Goal: Transaction & Acquisition: Purchase product/service

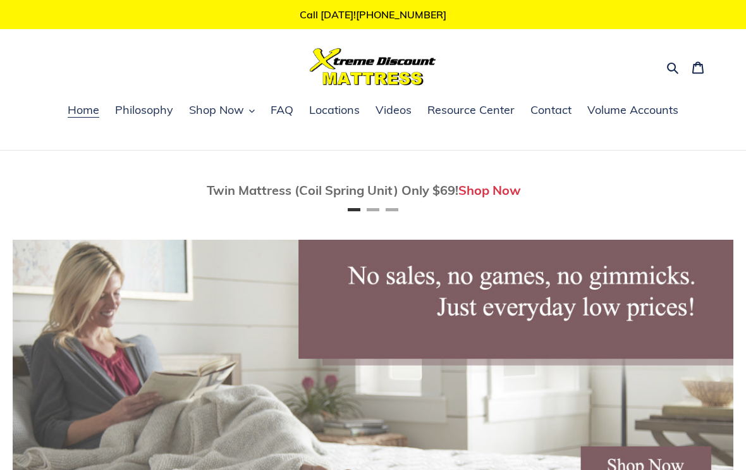
click at [668, 75] on button "Search" at bounding box center [674, 67] width 22 height 18
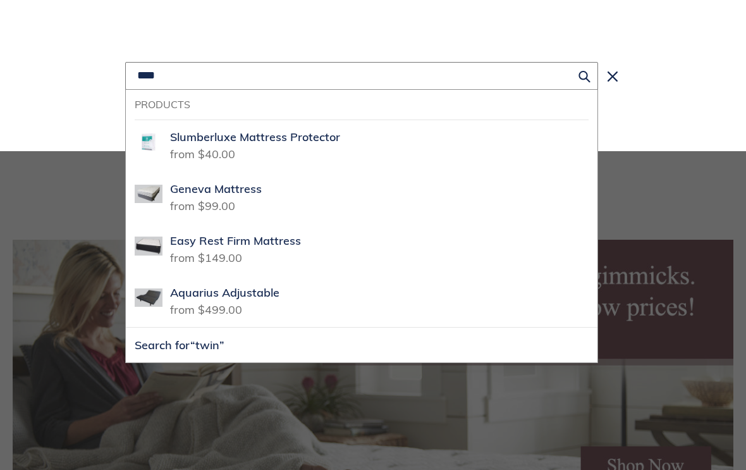
scroll to position [0, 721]
type input "****"
click at [362, 345] on button "Search for “twin”" at bounding box center [362, 345] width 472 height 35
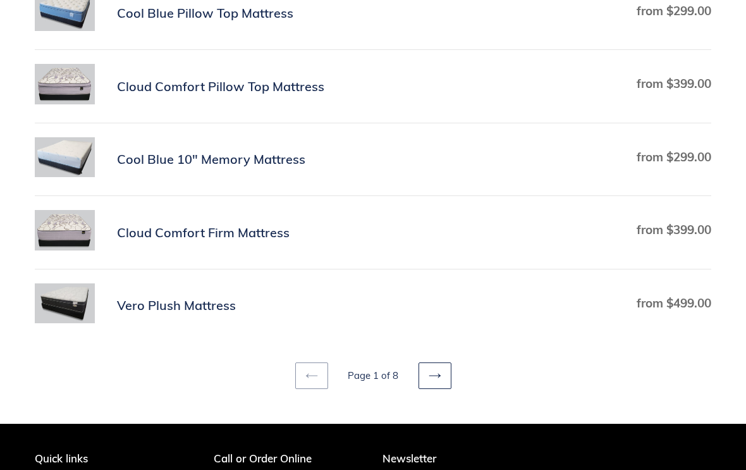
scroll to position [680, 0]
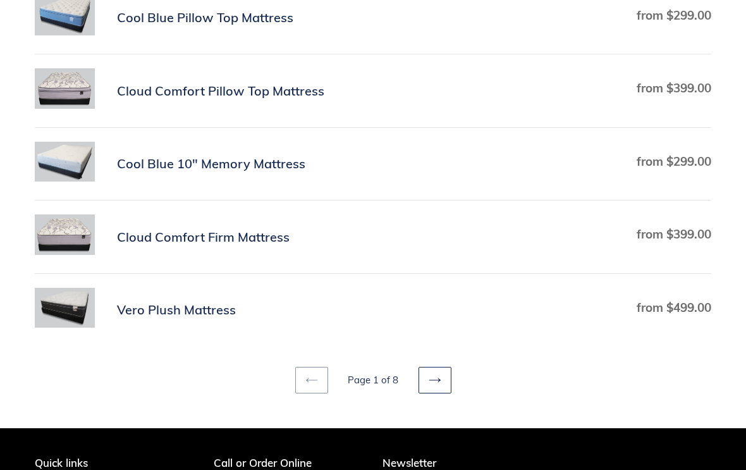
click at [428, 389] on link "Next page" at bounding box center [435, 380] width 33 height 27
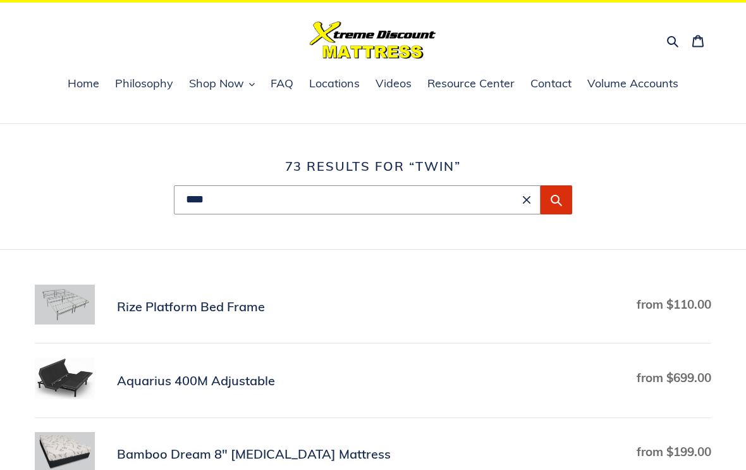
scroll to position [27, 0]
click at [230, 199] on input "****" at bounding box center [357, 199] width 367 height 29
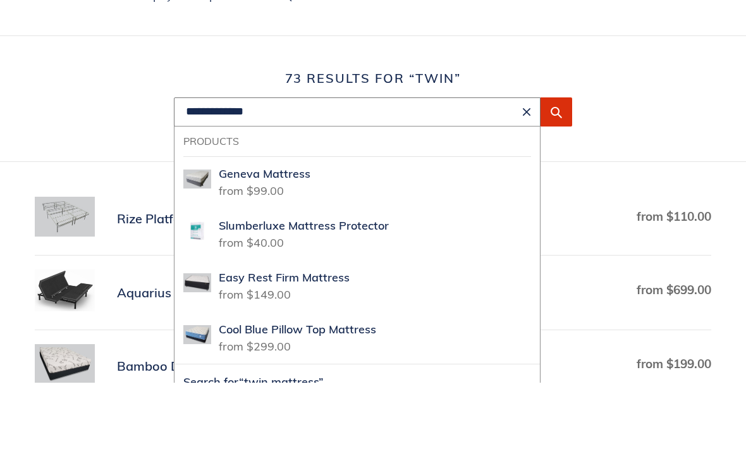
type input "**********"
click at [357, 452] on button "Search for “twin mattress”" at bounding box center [357, 469] width 365 height 35
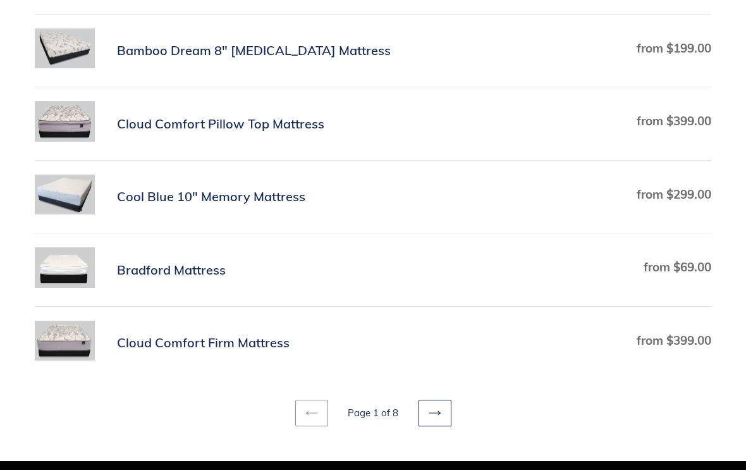
scroll to position [648, 0]
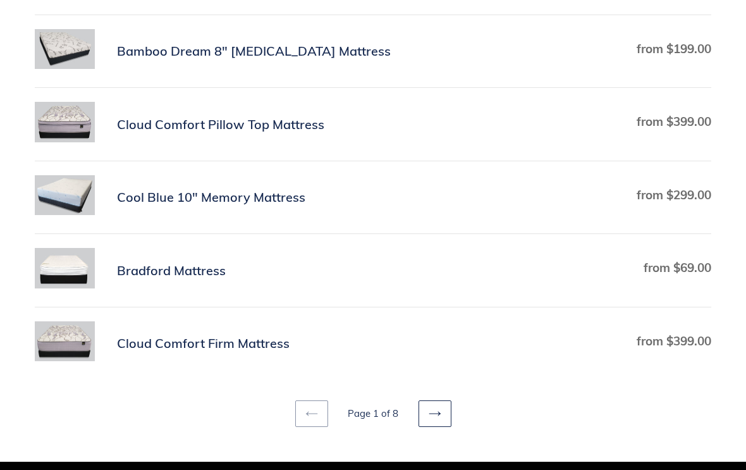
click at [442, 414] on link "Next page" at bounding box center [435, 413] width 33 height 27
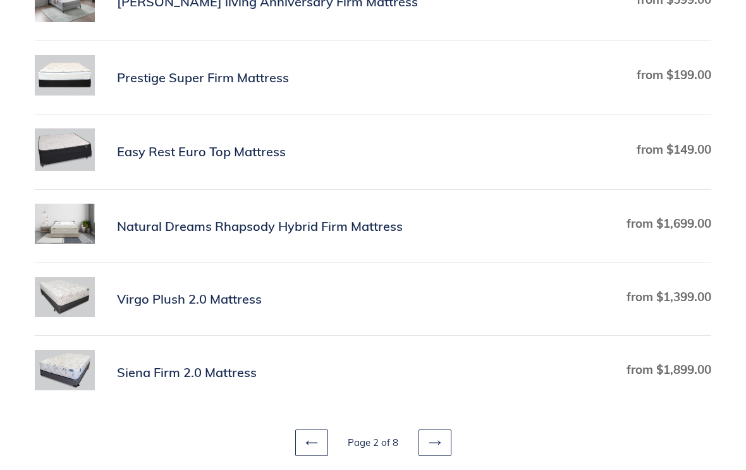
scroll to position [626, 0]
click at [437, 449] on icon at bounding box center [435, 442] width 13 height 13
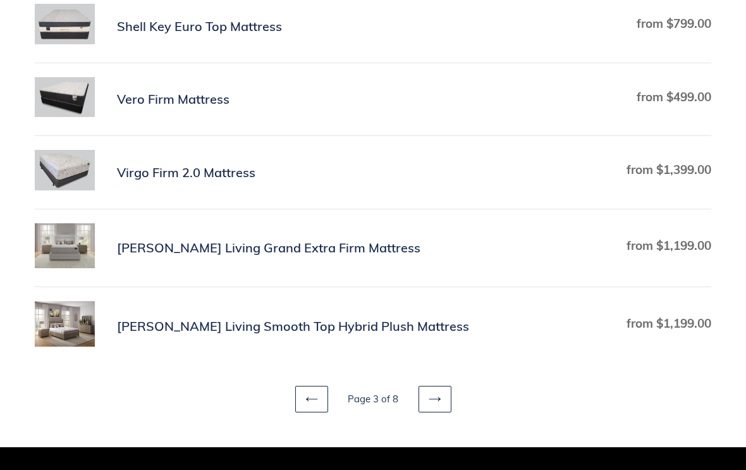
scroll to position [671, 0]
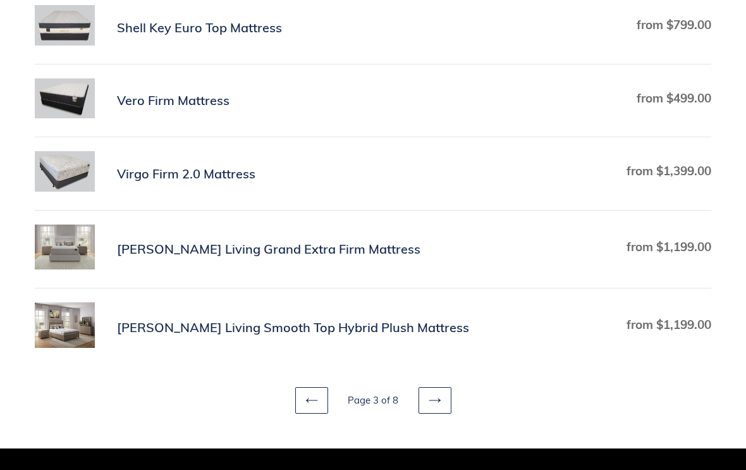
click at [437, 403] on icon at bounding box center [435, 400] width 13 height 13
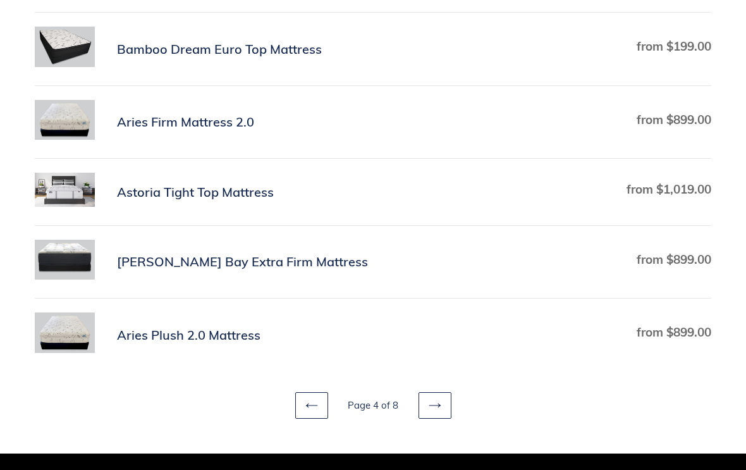
scroll to position [658, 0]
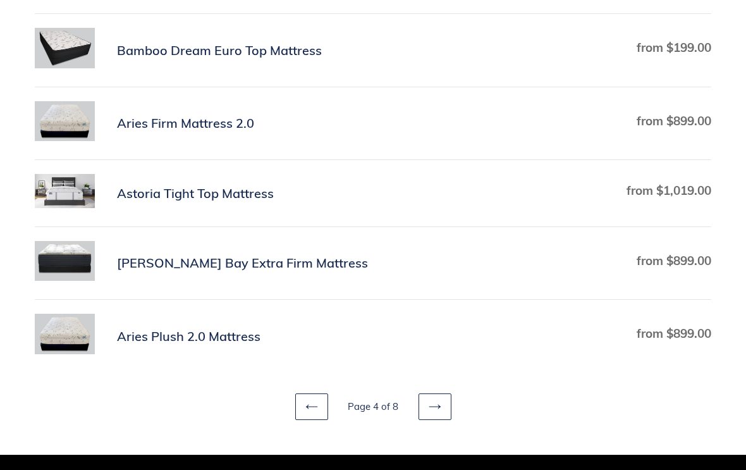
click at [434, 405] on icon at bounding box center [435, 407] width 13 height 13
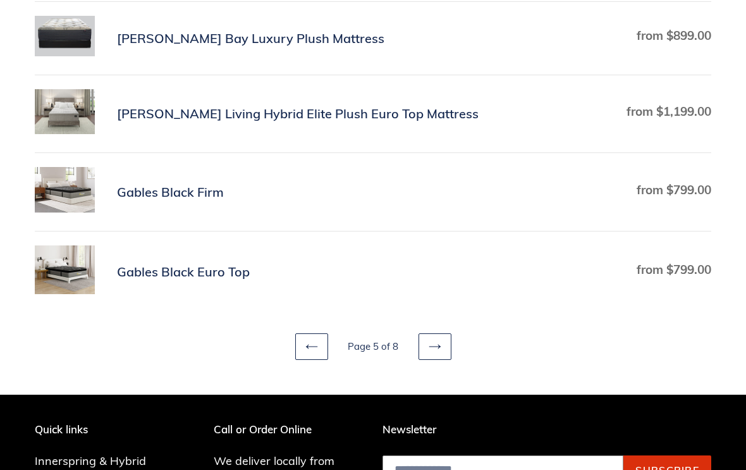
scroll to position [746, 0]
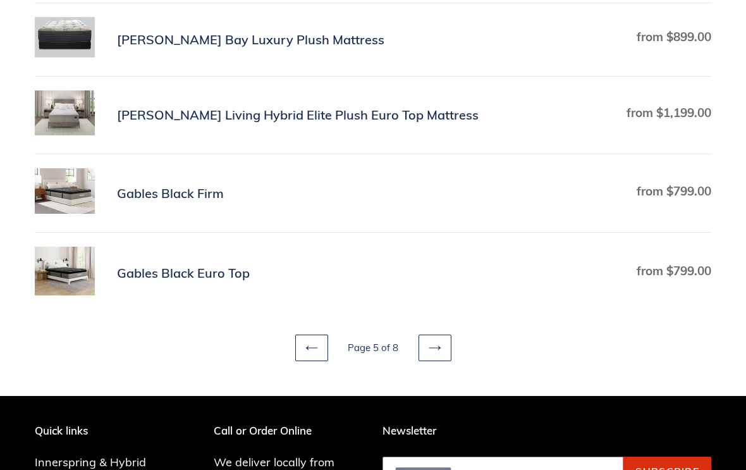
click at [446, 346] on link "Next page" at bounding box center [435, 347] width 33 height 27
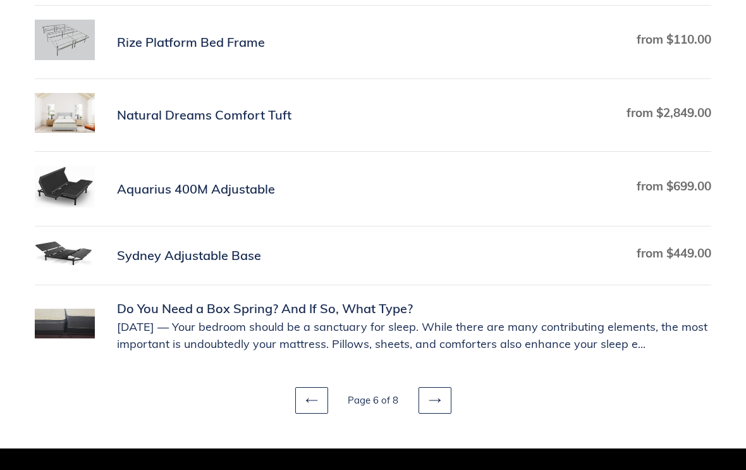
scroll to position [509, 0]
click at [450, 401] on link "Next page" at bounding box center [435, 400] width 33 height 27
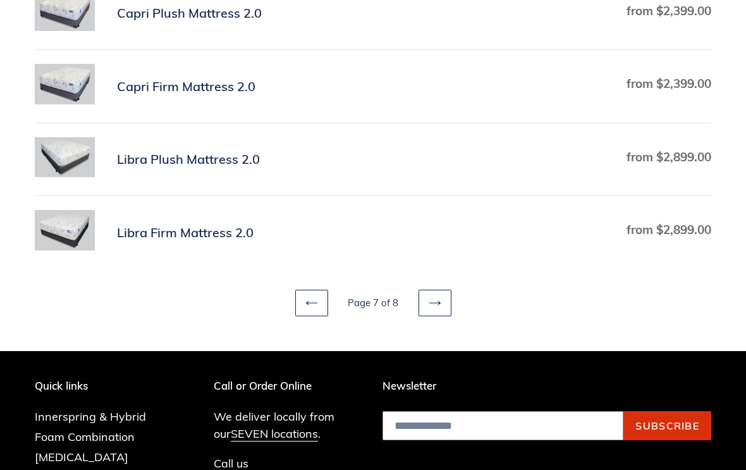
scroll to position [320, 0]
click at [438, 309] on icon at bounding box center [435, 303] width 13 height 13
